Goal: Task Accomplishment & Management: Manage account settings

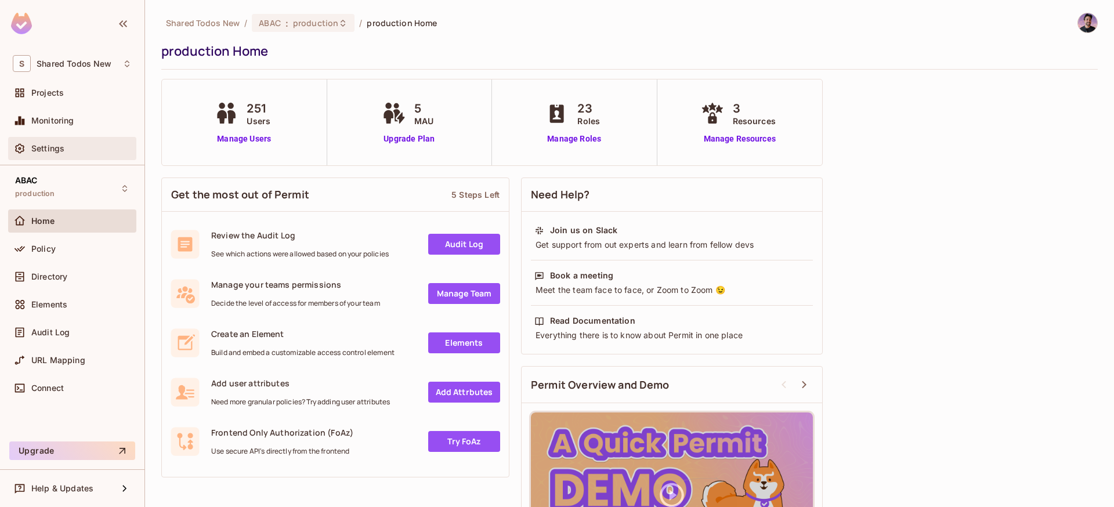
click at [61, 150] on span "Settings" at bounding box center [47, 148] width 33 height 9
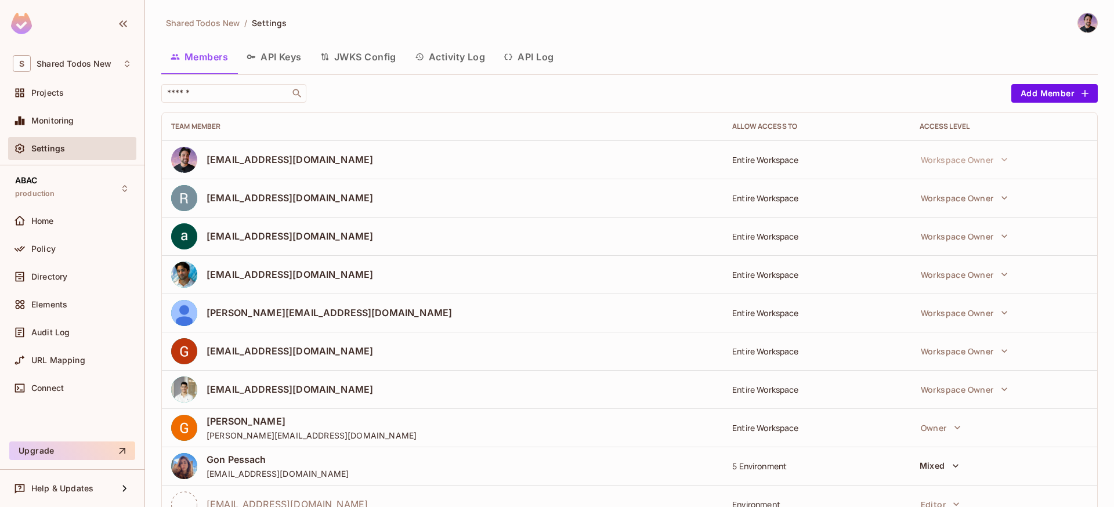
click at [284, 65] on button "API Keys" at bounding box center [274, 56] width 74 height 29
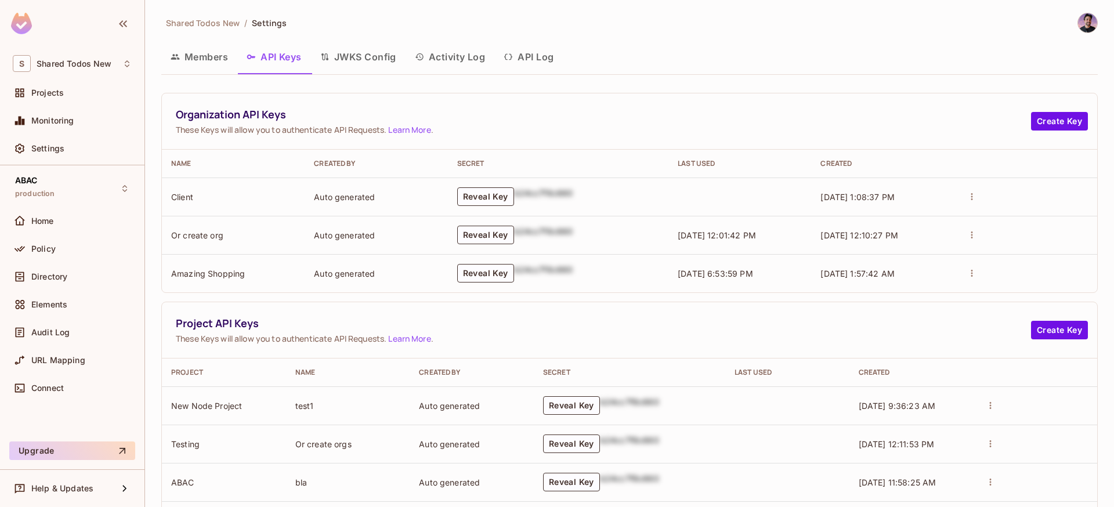
click at [372, 60] on button "JWKS Config" at bounding box center [358, 56] width 95 height 29
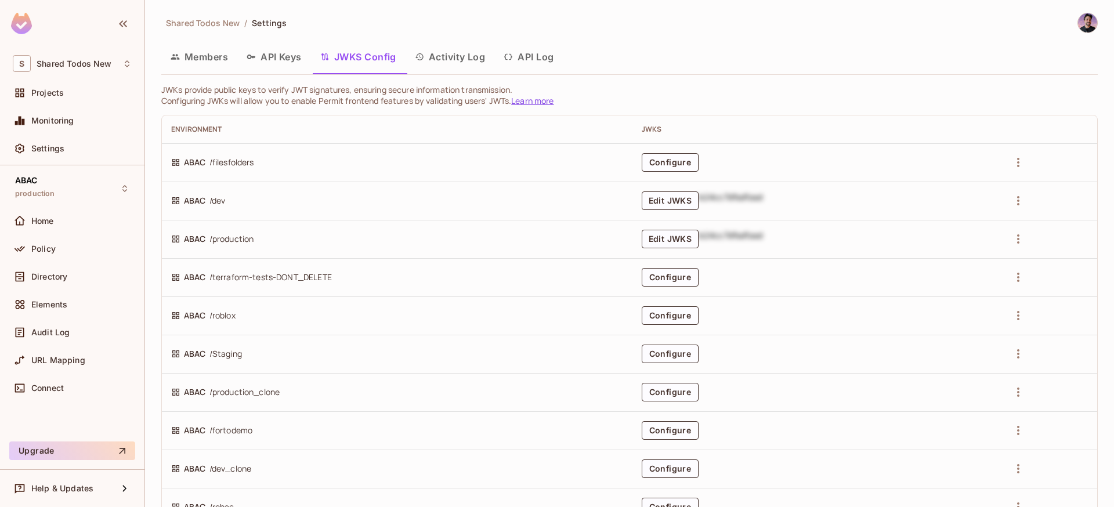
click at [196, 55] on button "Members" at bounding box center [199, 56] width 76 height 29
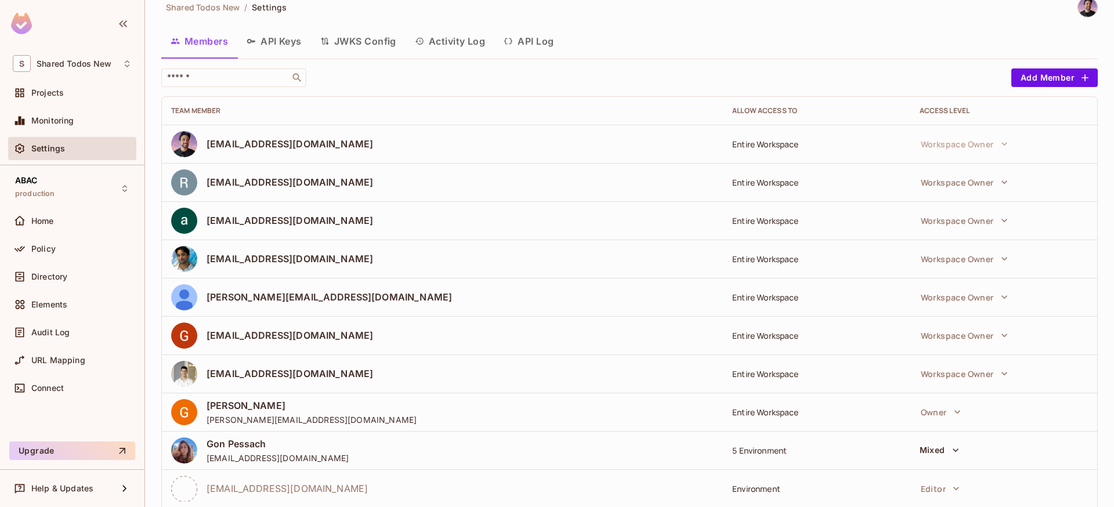
scroll to position [196, 0]
